Goal: Communication & Community: Answer question/provide support

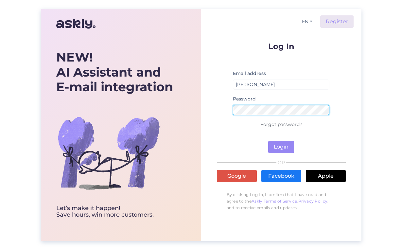
click at [281, 147] on button "Login" at bounding box center [281, 147] width 26 height 12
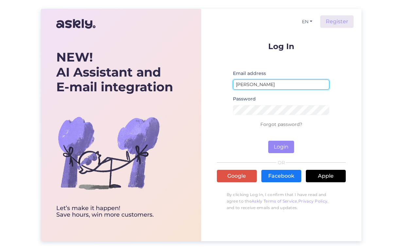
drag, startPoint x: 256, startPoint y: 84, endPoint x: 226, endPoint y: 84, distance: 30.8
click at [226, 84] on form "Log In Email address Kristella Password Forgot password? Login" at bounding box center [281, 97] width 129 height 111
type input "[PERSON_NAME][EMAIL_ADDRESS][DOMAIN_NAME]"
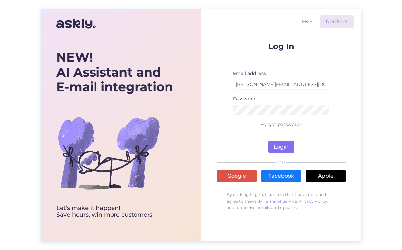
click at [279, 149] on button "Login" at bounding box center [281, 147] width 26 height 12
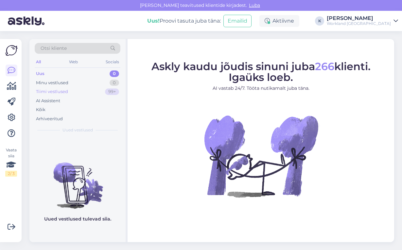
click at [55, 93] on div "Tiimi vestlused" at bounding box center [52, 91] width 32 height 7
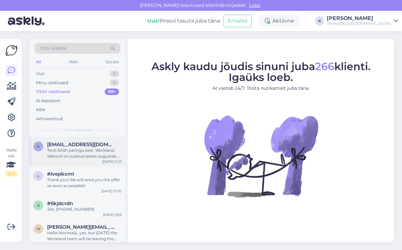
click at [61, 147] on div "Tere! Aitäh päringu eest. Workland Vektorit on suletud alates augustist. Meelel…" at bounding box center [84, 153] width 75 height 12
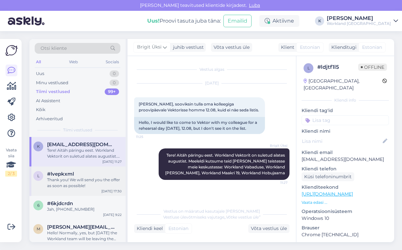
click at [63, 179] on div "Thank you! We will send you the offer as soon as possible!" at bounding box center [84, 183] width 75 height 12
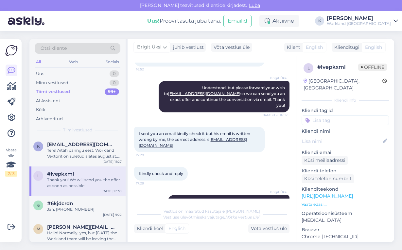
scroll to position [608, 0]
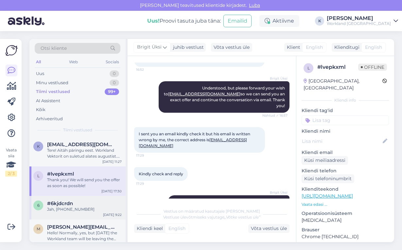
click at [66, 208] on div "Jah, [PHONE_NUMBER]" at bounding box center [84, 209] width 75 height 6
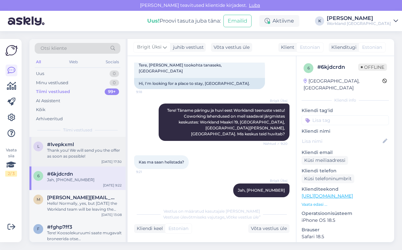
scroll to position [32, 0]
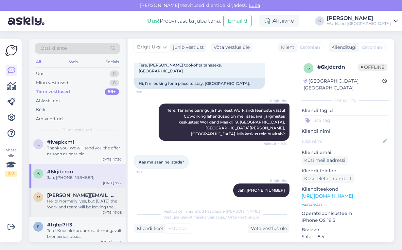
click at [79, 206] on div "Hello! Normally, yes, but [DATE] the Workland team will be leaving the office i…" at bounding box center [84, 204] width 75 height 12
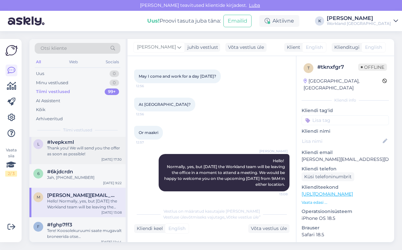
click at [82, 153] on div "Thank you! We will send you the offer as soon as possible!" at bounding box center [84, 151] width 75 height 12
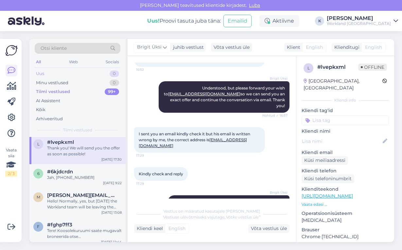
click at [63, 74] on div "Uus 0" at bounding box center [78, 73] width 86 height 9
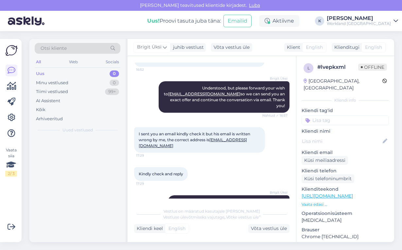
scroll to position [0, 0]
